Goal: Transaction & Acquisition: Purchase product/service

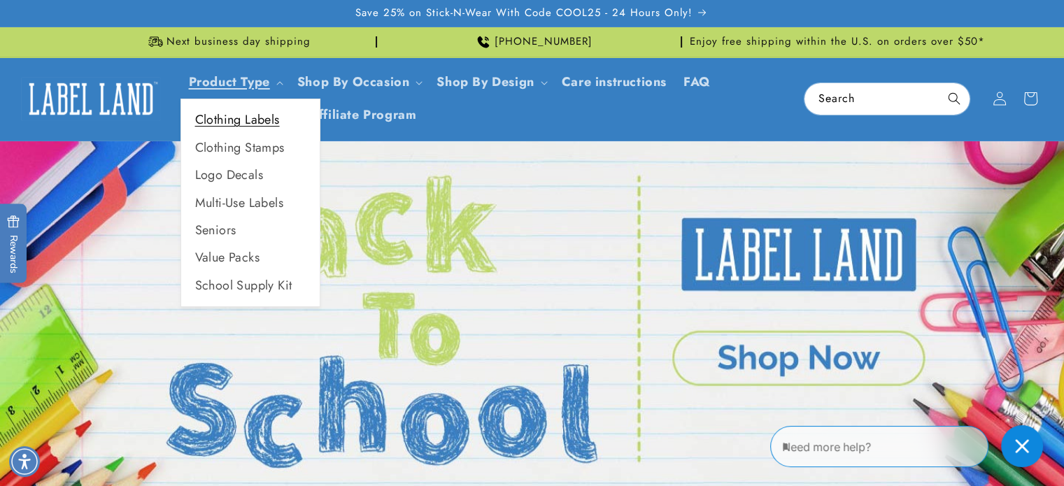
click at [263, 119] on link "Clothing Labels" at bounding box center [250, 119] width 139 height 27
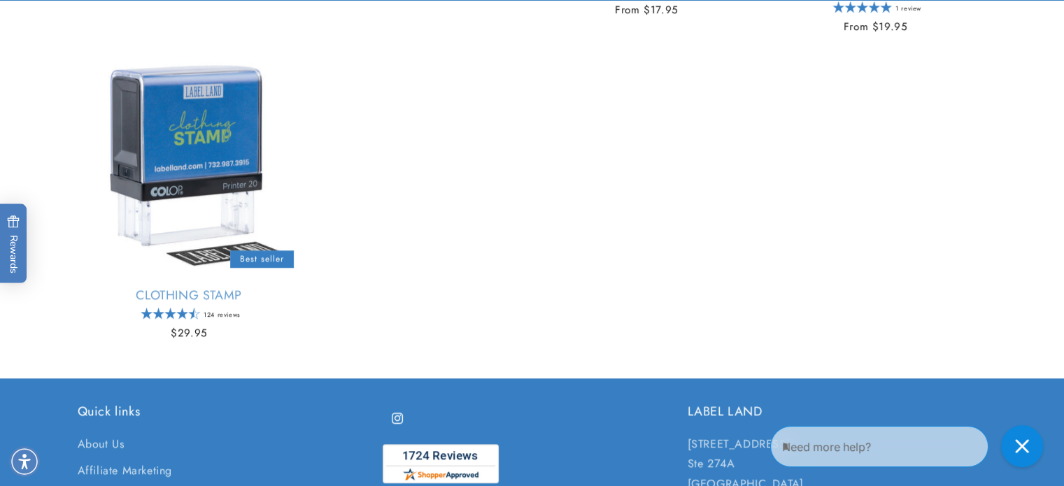
scroll to position [1190, 0]
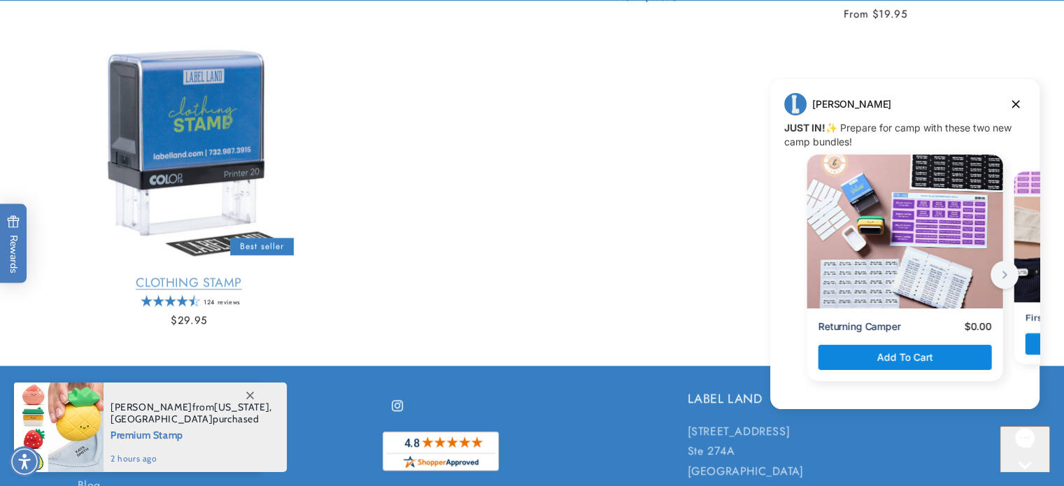
click at [220, 275] on link "Clothing Stamp" at bounding box center [189, 283] width 223 height 16
